Goal: Information Seeking & Learning: Understand process/instructions

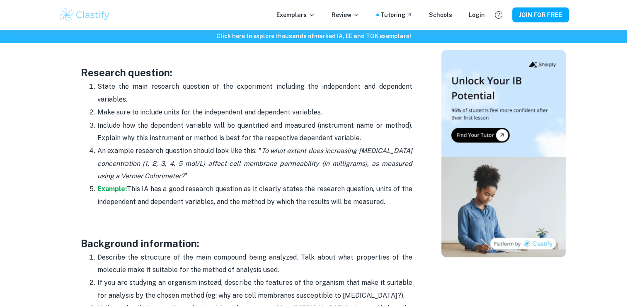
scroll to position [746, 0]
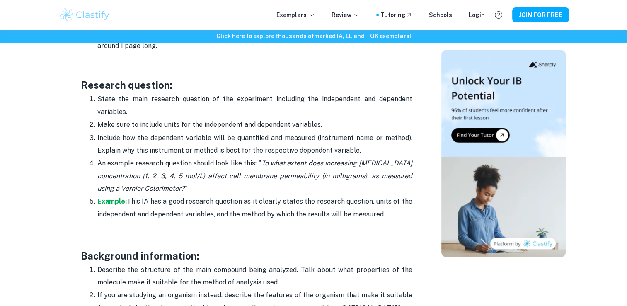
drag, startPoint x: 150, startPoint y: 97, endPoint x: 414, endPoint y: 110, distance: 264.6
click at [319, 155] on p "Include how the dependent variable will be quantified and measured (instrument …" at bounding box center [254, 144] width 315 height 25
drag, startPoint x: 319, startPoint y: 155, endPoint x: 263, endPoint y: 193, distance: 67.9
click at [263, 193] on p "An example research question should look like this: " To what extent does incre…" at bounding box center [254, 176] width 315 height 38
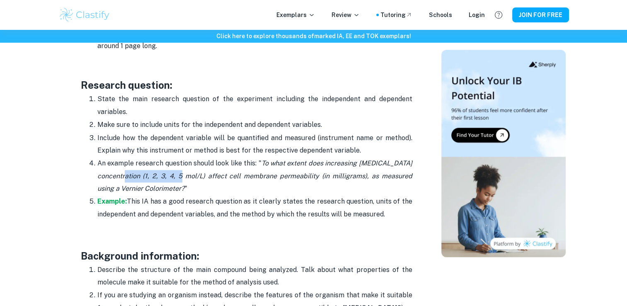
drag, startPoint x: 197, startPoint y: 174, endPoint x: 142, endPoint y: 176, distance: 54.7
click at [142, 176] on icon "To what extent does increasing [MEDICAL_DATA] concentration (1, 2, 3, 4, 5 mol/…" at bounding box center [254, 175] width 315 height 33
drag, startPoint x: 142, startPoint y: 176, endPoint x: 224, endPoint y: 193, distance: 83.8
click at [224, 193] on p "An example research question should look like this: " To what extent does incre…" at bounding box center [254, 176] width 315 height 38
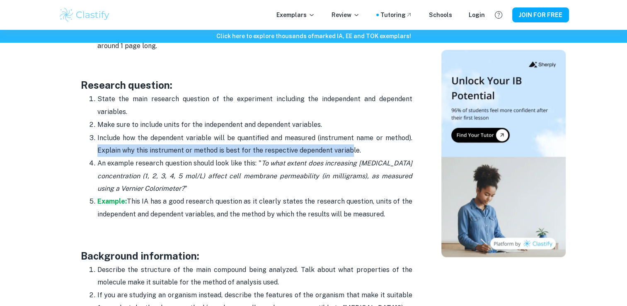
drag, startPoint x: 320, startPoint y: 148, endPoint x: 91, endPoint y: 154, distance: 228.7
click at [91, 154] on ol "State the main research question of the experiment including the independent an…" at bounding box center [246, 156] width 331 height 128
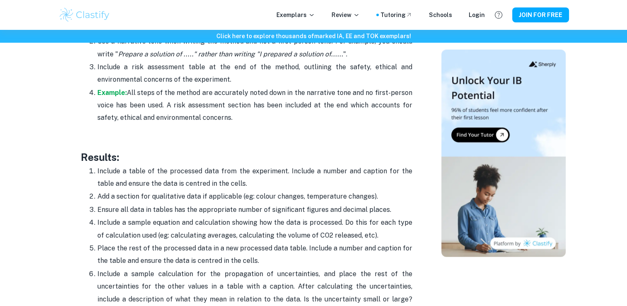
scroll to position [1905, 0]
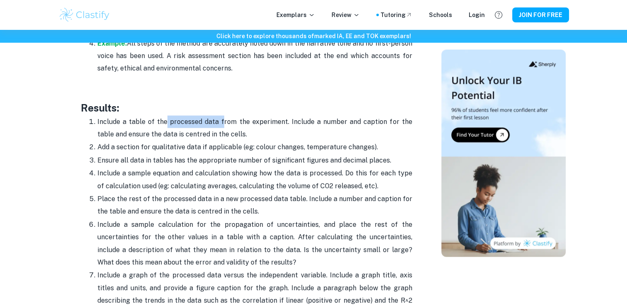
drag, startPoint x: 163, startPoint y: 119, endPoint x: 215, endPoint y: 119, distance: 51.8
click at [215, 119] on p "Include a table of the processed data from the experiment. Include a number and…" at bounding box center [254, 128] width 315 height 25
drag, startPoint x: 215, startPoint y: 119, endPoint x: 273, endPoint y: 148, distance: 65.4
click at [273, 148] on p "Add a section for qualitative data if applicable (eg: colour changes, temperatu…" at bounding box center [254, 147] width 315 height 12
